Goal: Transaction & Acquisition: Purchase product/service

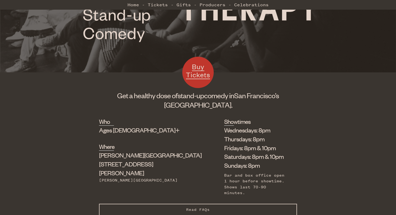
scroll to position [119, 0]
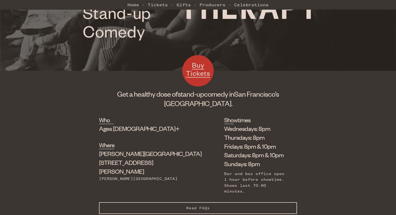
click at [201, 69] on span "Buy Tickets" at bounding box center [198, 69] width 24 height 17
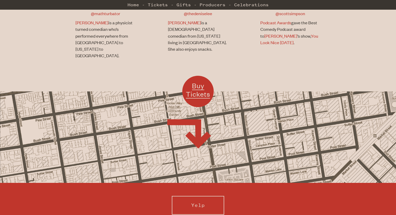
scroll to position [461, 0]
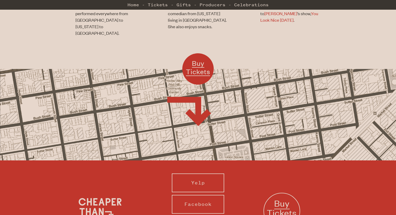
click at [199, 59] on span "Buy Tickets" at bounding box center [198, 67] width 24 height 17
click at [102, 192] on img at bounding box center [114, 211] width 79 height 39
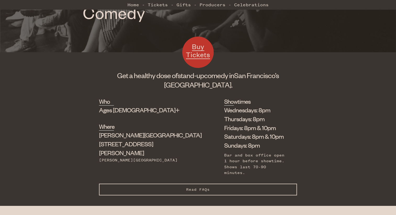
scroll to position [138, 0]
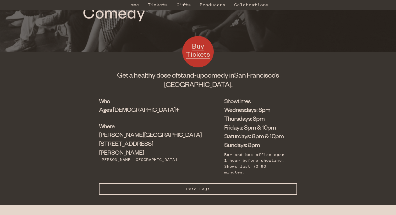
click at [224, 106] on li "Wednesdays: 8pm" at bounding box center [256, 109] width 65 height 9
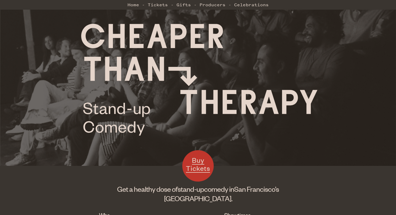
scroll to position [0, 0]
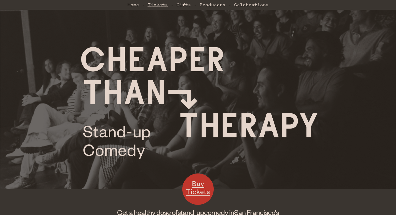
click at [158, 6] on link "Tickets" at bounding box center [158, 4] width 20 height 10
